Goal: Information Seeking & Learning: Understand process/instructions

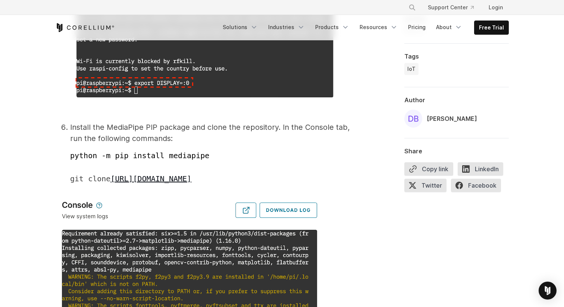
scroll to position [1959, 0]
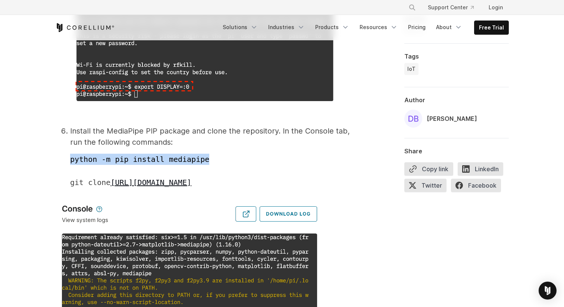
drag, startPoint x: 211, startPoint y: 160, endPoint x: 64, endPoint y: 159, distance: 146.6
copy span "python -m pip install mediapipe"
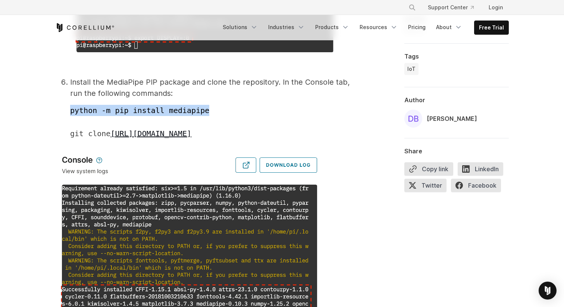
scroll to position [2013, 0]
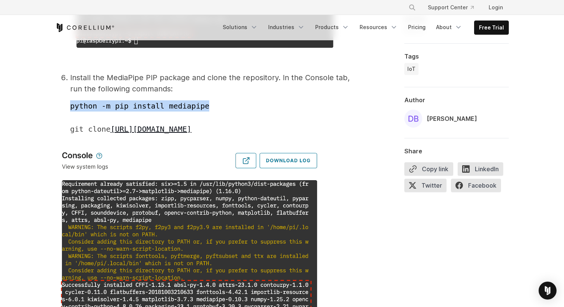
click at [165, 150] on img at bounding box center [189, 269] width 269 height 245
click at [214, 93] on li "Install the MediaPipe PIP package and clone the repository. In the Console tab,…" at bounding box center [211, 103] width 283 height 63
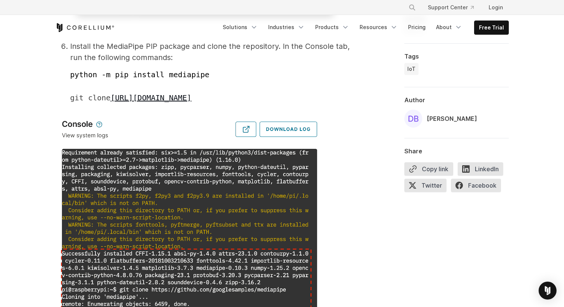
scroll to position [2044, 0]
drag, startPoint x: 63, startPoint y: 97, endPoint x: 305, endPoint y: 100, distance: 241.7
copy span "git clone [URL][DOMAIN_NAME]"
click at [329, 98] on p "git clone [URL][DOMAIN_NAME]" at bounding box center [211, 97] width 283 height 11
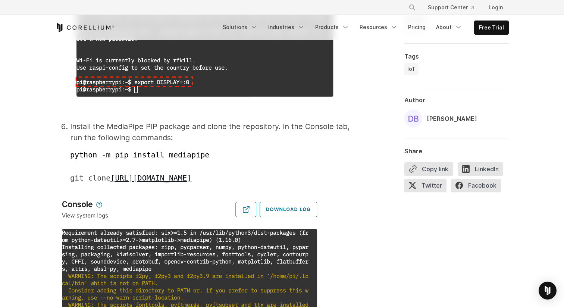
scroll to position [1962, 0]
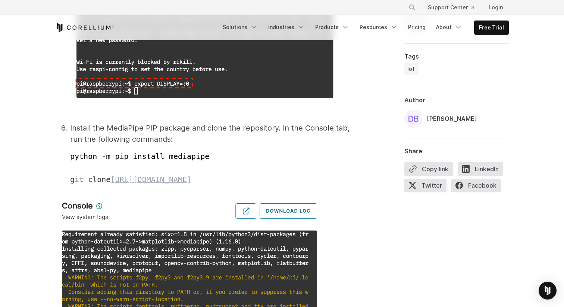
click at [191, 176] on link "[URL][DOMAIN_NAME]" at bounding box center [150, 179] width 81 height 9
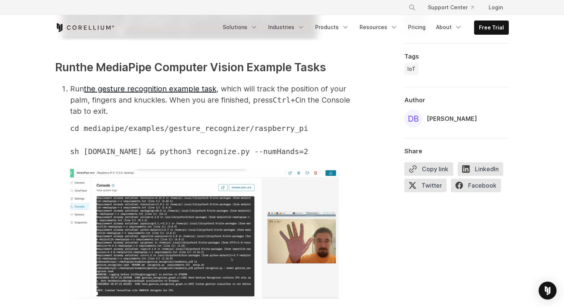
scroll to position [2361, 0]
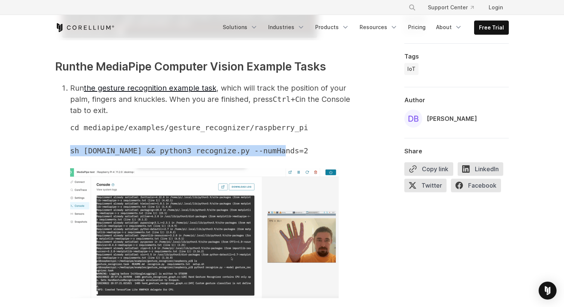
drag, startPoint x: 286, startPoint y: 153, endPoint x: 63, endPoint y: 155, distance: 223.4
copy span "sh [DOMAIN_NAME] && python3 recognize.py --numHands=2"
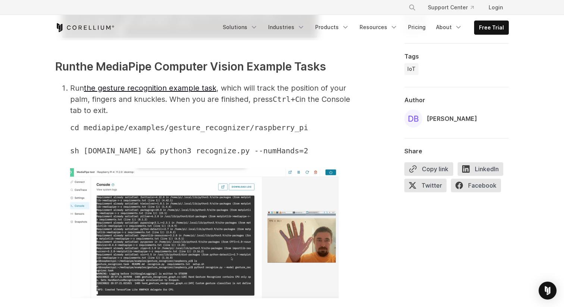
click at [236, 96] on li "Run the gesture recognition example task , which will track the position of you…" at bounding box center [211, 197] width 283 height 231
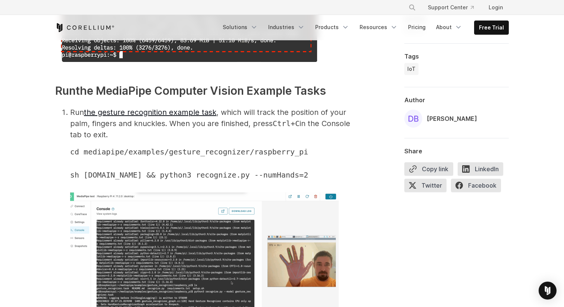
scroll to position [2340, 0]
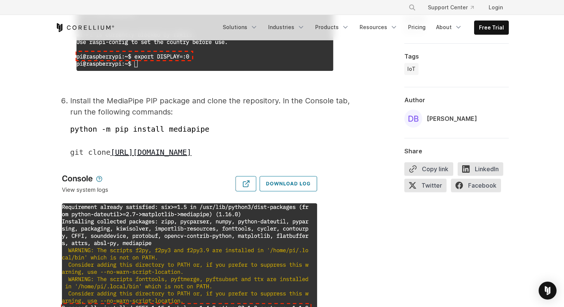
scroll to position [1991, 0]
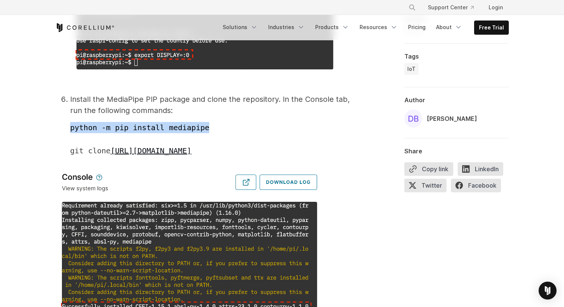
drag, startPoint x: 210, startPoint y: 126, endPoint x: 57, endPoint y: 126, distance: 152.9
copy span "python -m pip install mediapipe"
click at [191, 153] on link "[URL][DOMAIN_NAME]" at bounding box center [150, 150] width 81 height 9
click at [76, 128] on span "python -m pip install mediapipe" at bounding box center [139, 127] width 139 height 9
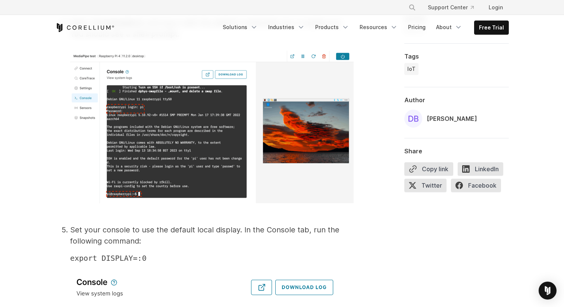
scroll to position [1547, 0]
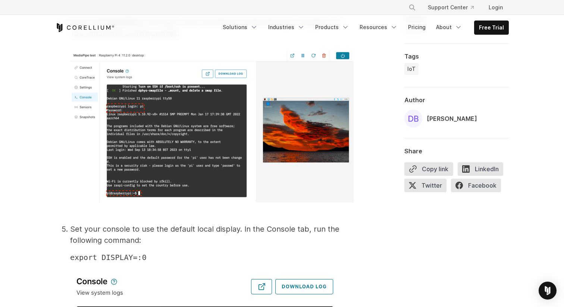
click at [157, 255] on p "export DISPLAY=:0" at bounding box center [211, 257] width 283 height 11
drag, startPoint x: 151, startPoint y: 257, endPoint x: 69, endPoint y: 258, distance: 82.1
click at [69, 258] on ol "Create a virtual Raspberry Pi 4-B board running Raspberry Pi OS Desktop. (Refer…" at bounding box center [204, 10] width 298 height 1179
copy span "export DISPLAY=:0"
click at [136, 176] on img at bounding box center [211, 126] width 283 height 153
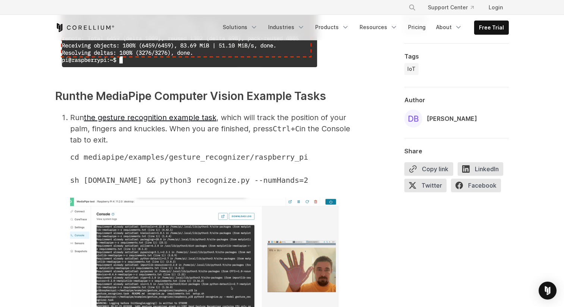
scroll to position [2332, 0]
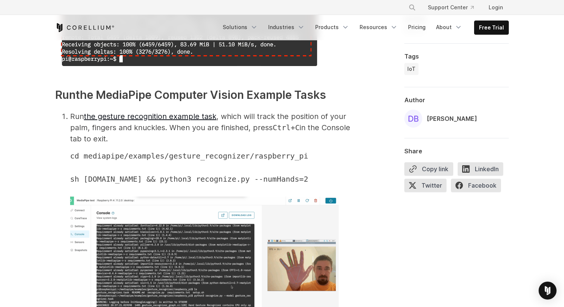
click at [306, 159] on span "cd mediapipe/examples/gesture_recognizer/raspberry_pi" at bounding box center [189, 155] width 238 height 9
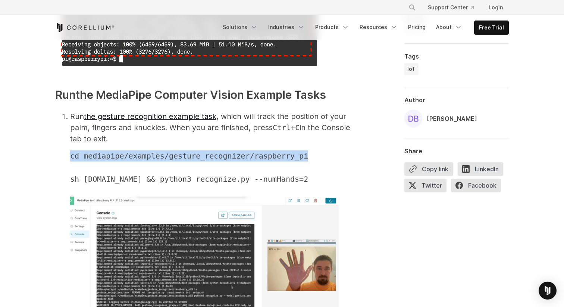
drag, startPoint x: 308, startPoint y: 159, endPoint x: 53, endPoint y: 156, distance: 255.5
copy span "cd mediapipe/examples/gesture_recognizer/raspberry_pi"
click at [179, 120] on link "the gesture recognition example task" at bounding box center [150, 116] width 132 height 9
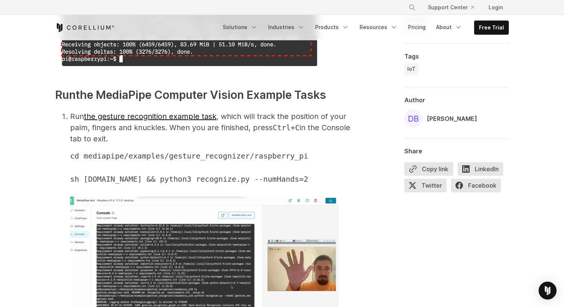
click at [186, 144] on li "Run the gesture recognition example task , which will track the position of you…" at bounding box center [211, 226] width 283 height 231
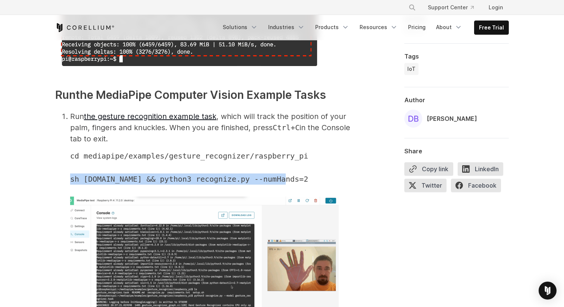
drag, startPoint x: 296, startPoint y: 181, endPoint x: 35, endPoint y: 174, distance: 260.8
copy span "sh [DOMAIN_NAME] && python3 recognize.py --numHands=2"
